Goal: Task Accomplishment & Management: Manage account settings

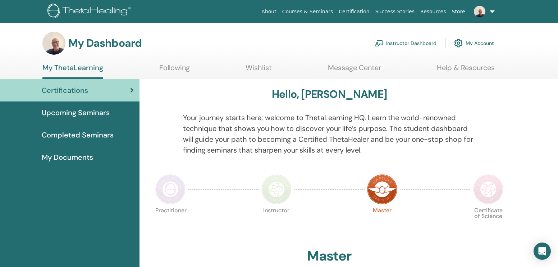
click at [105, 111] on span "Upcoming Seminars" at bounding box center [76, 112] width 68 height 11
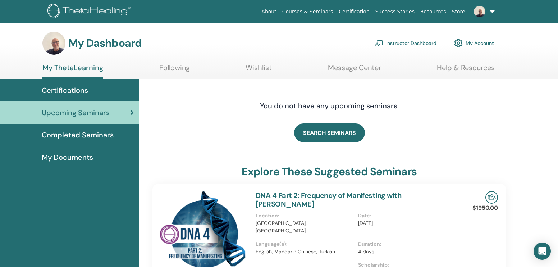
click at [396, 43] on link "Instructor Dashboard" at bounding box center [405, 43] width 62 height 16
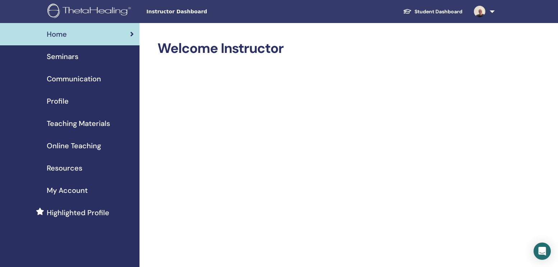
click at [70, 58] on span "Seminars" at bounding box center [63, 56] width 32 height 11
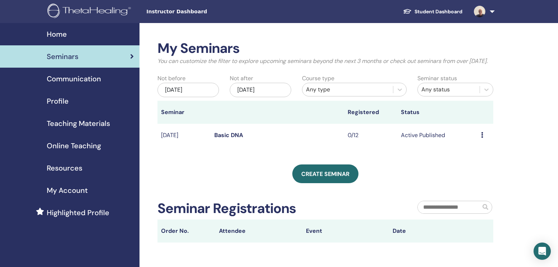
click at [480, 143] on td "Preview Edit Attendees Cancel" at bounding box center [485, 135] width 16 height 23
click at [482, 138] on icon at bounding box center [482, 135] width 2 height 6
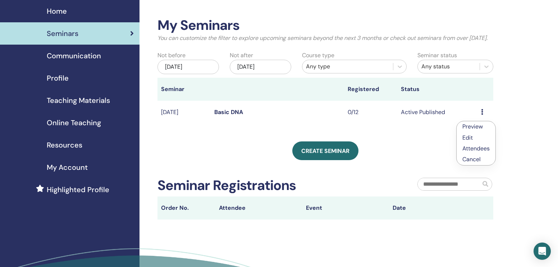
scroll to position [63, 0]
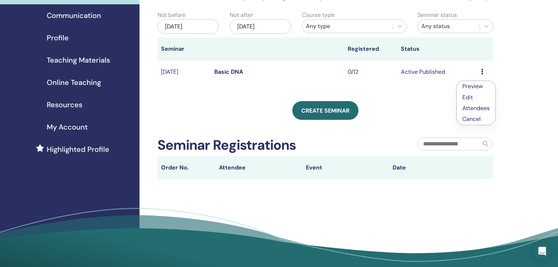
click at [75, 82] on span "Online Teaching" at bounding box center [74, 82] width 54 height 11
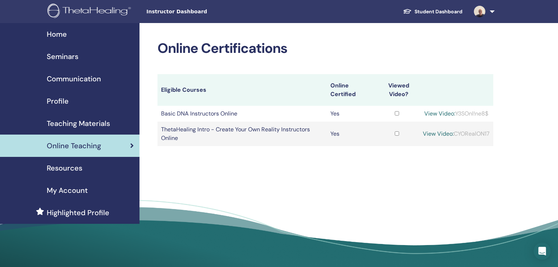
click at [77, 77] on span "Communication" at bounding box center [74, 78] width 54 height 11
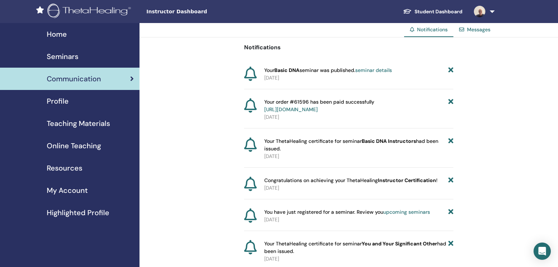
click at [385, 69] on link "seminar details" at bounding box center [373, 70] width 37 height 6
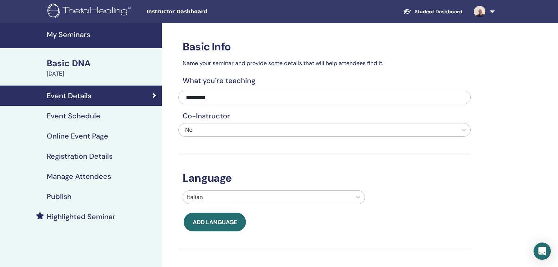
scroll to position [1, 0]
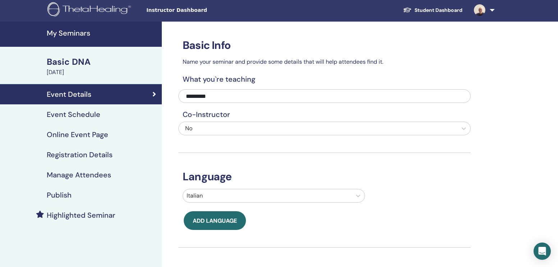
click at [89, 132] on h4 "Online Event Page" at bounding box center [77, 134] width 61 height 9
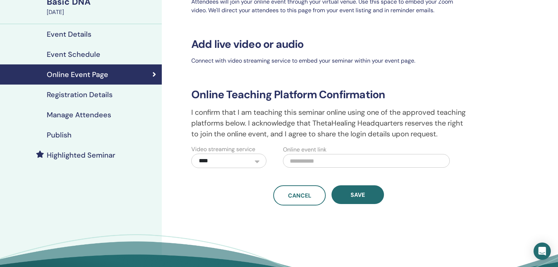
scroll to position [48, 0]
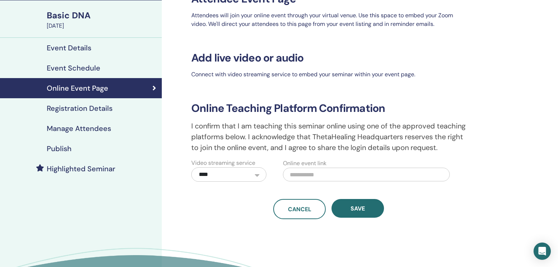
click at [91, 67] on h4 "Event Schedule" at bounding box center [74, 68] width 54 height 9
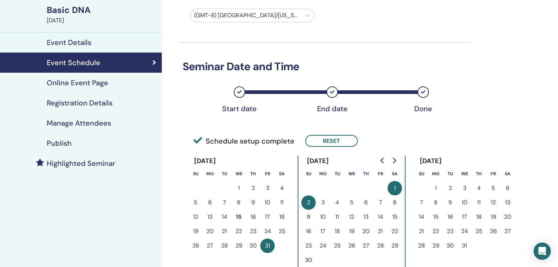
scroll to position [37, 0]
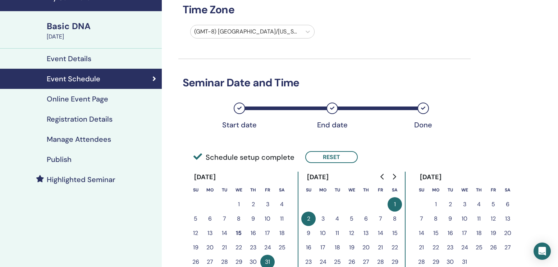
click at [80, 60] on h4 "Event Details" at bounding box center [69, 58] width 45 height 9
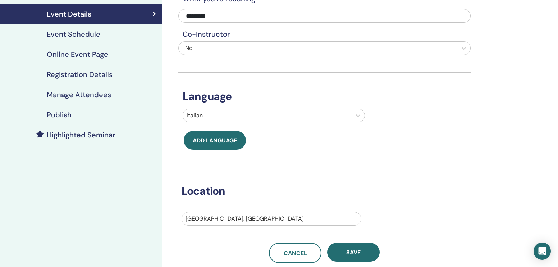
scroll to position [17, 0]
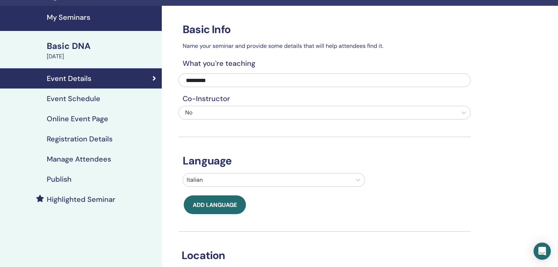
click at [67, 179] on h4 "Publish" at bounding box center [59, 179] width 25 height 9
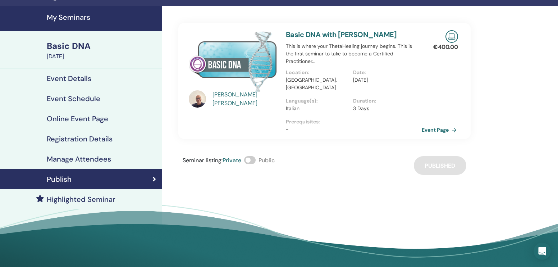
click at [427, 124] on link "Event Page" at bounding box center [440, 129] width 38 height 11
